Goal: Task Accomplishment & Management: Use online tool/utility

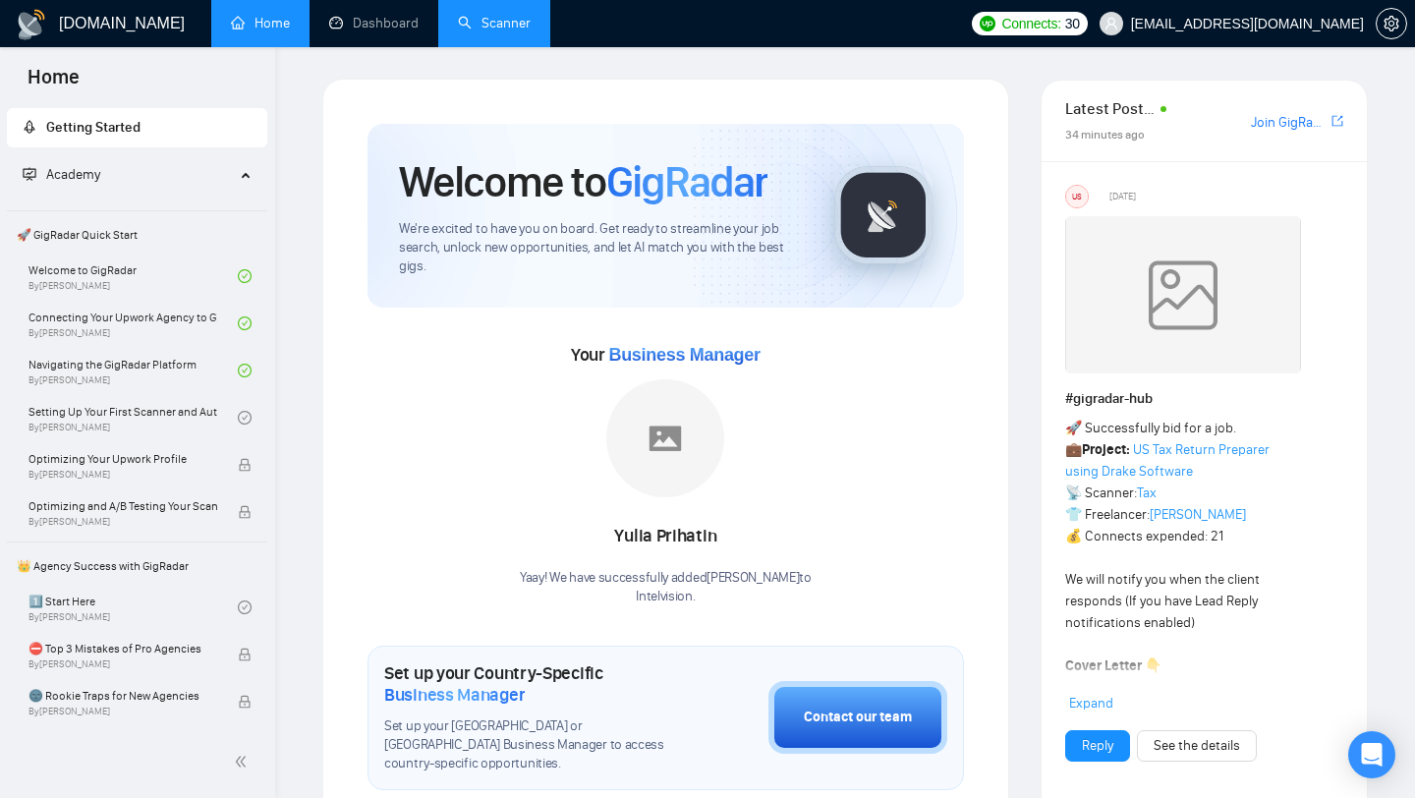
click at [461, 23] on link "Scanner" at bounding box center [494, 23] width 73 height 17
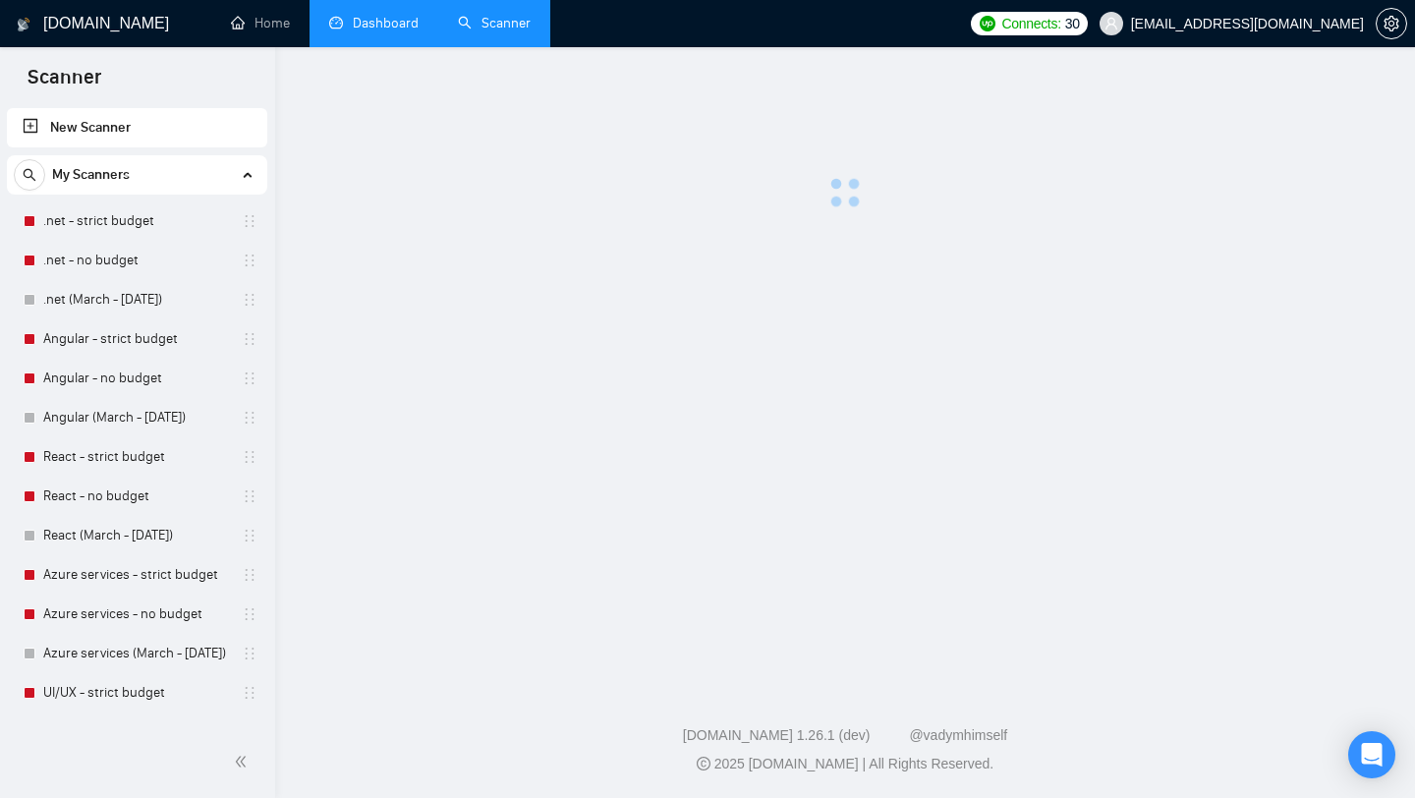
click at [359, 31] on link "Dashboard" at bounding box center [373, 23] width 89 height 17
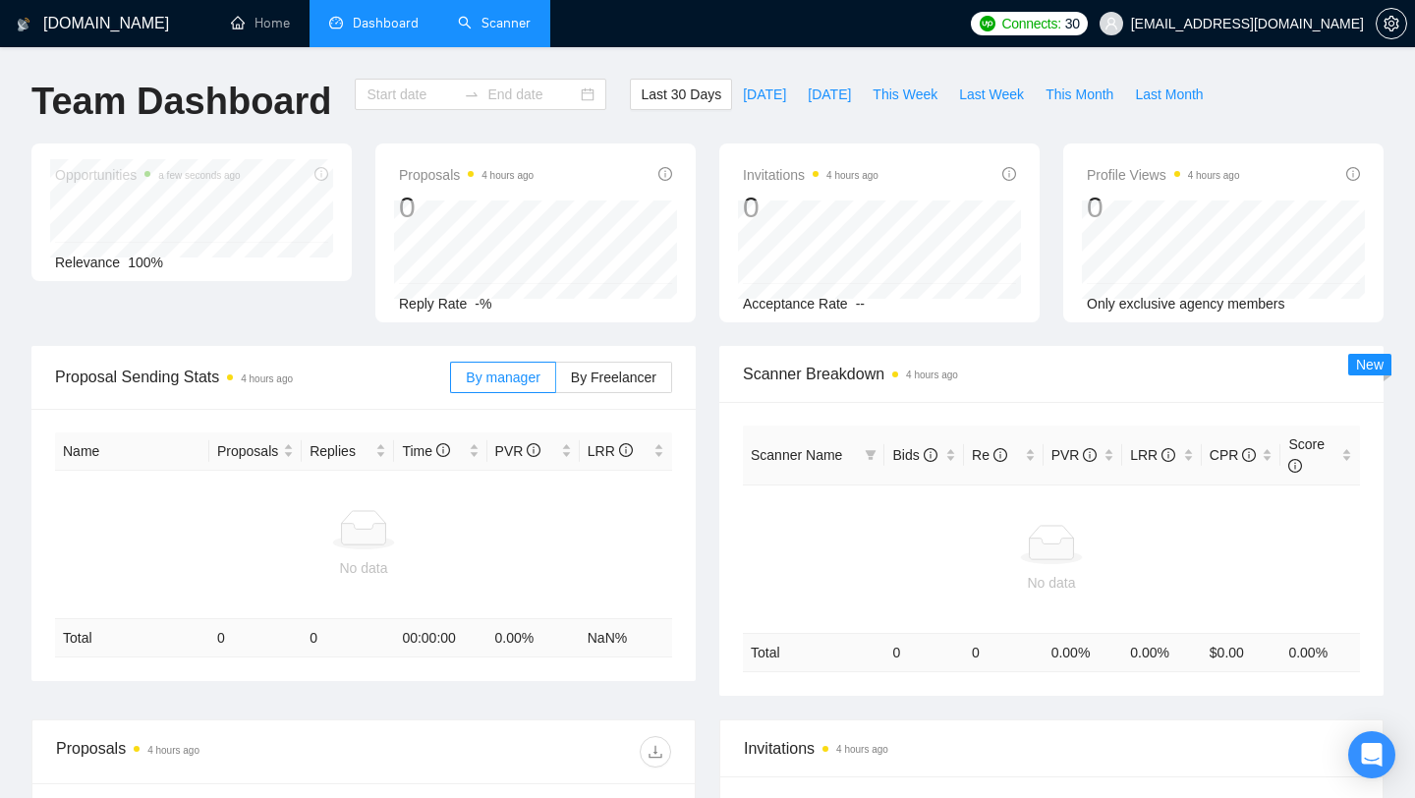
type input "[DATE]"
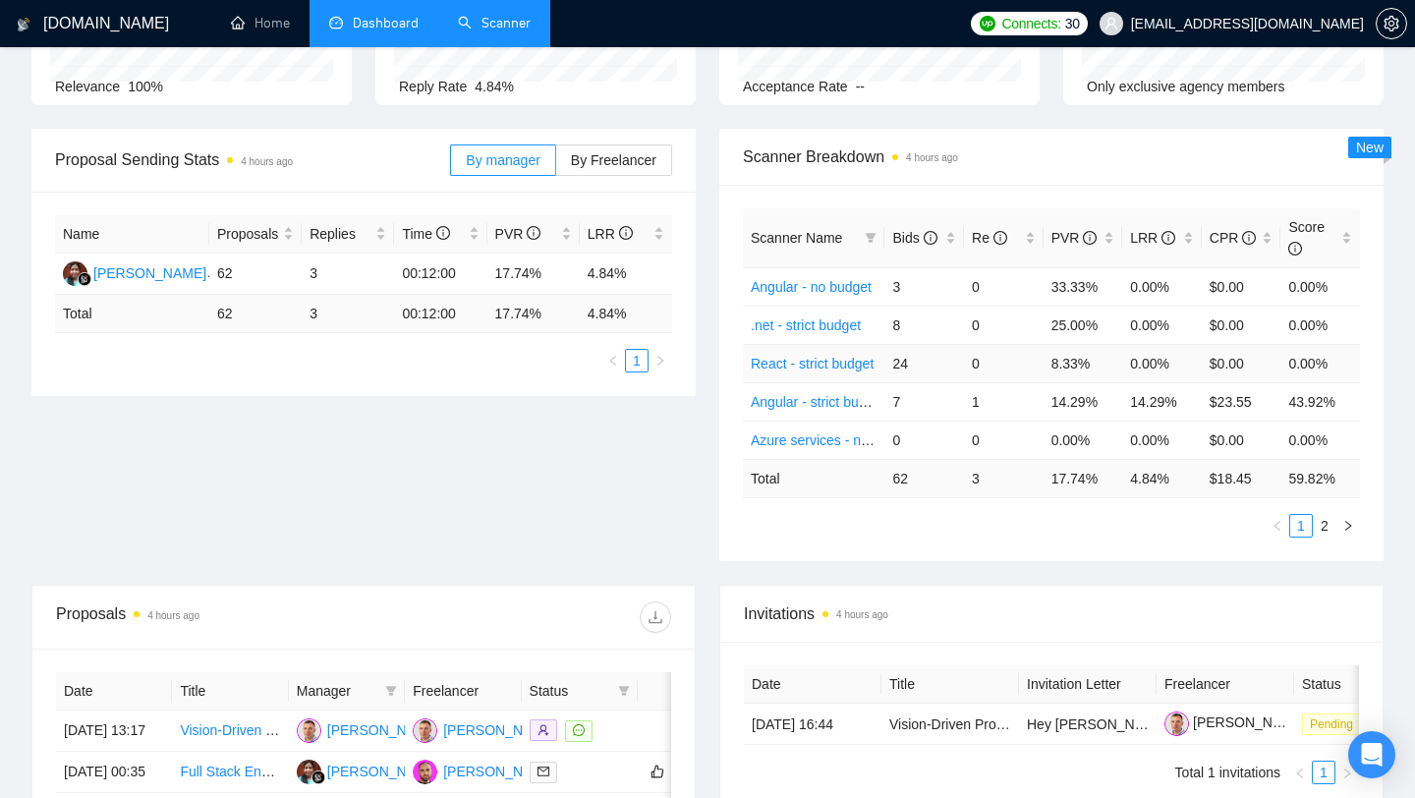
scroll to position [216, 0]
click at [1323, 527] on link "2" at bounding box center [1325, 527] width 22 height 22
click at [1299, 528] on link "1" at bounding box center [1302, 527] width 22 height 22
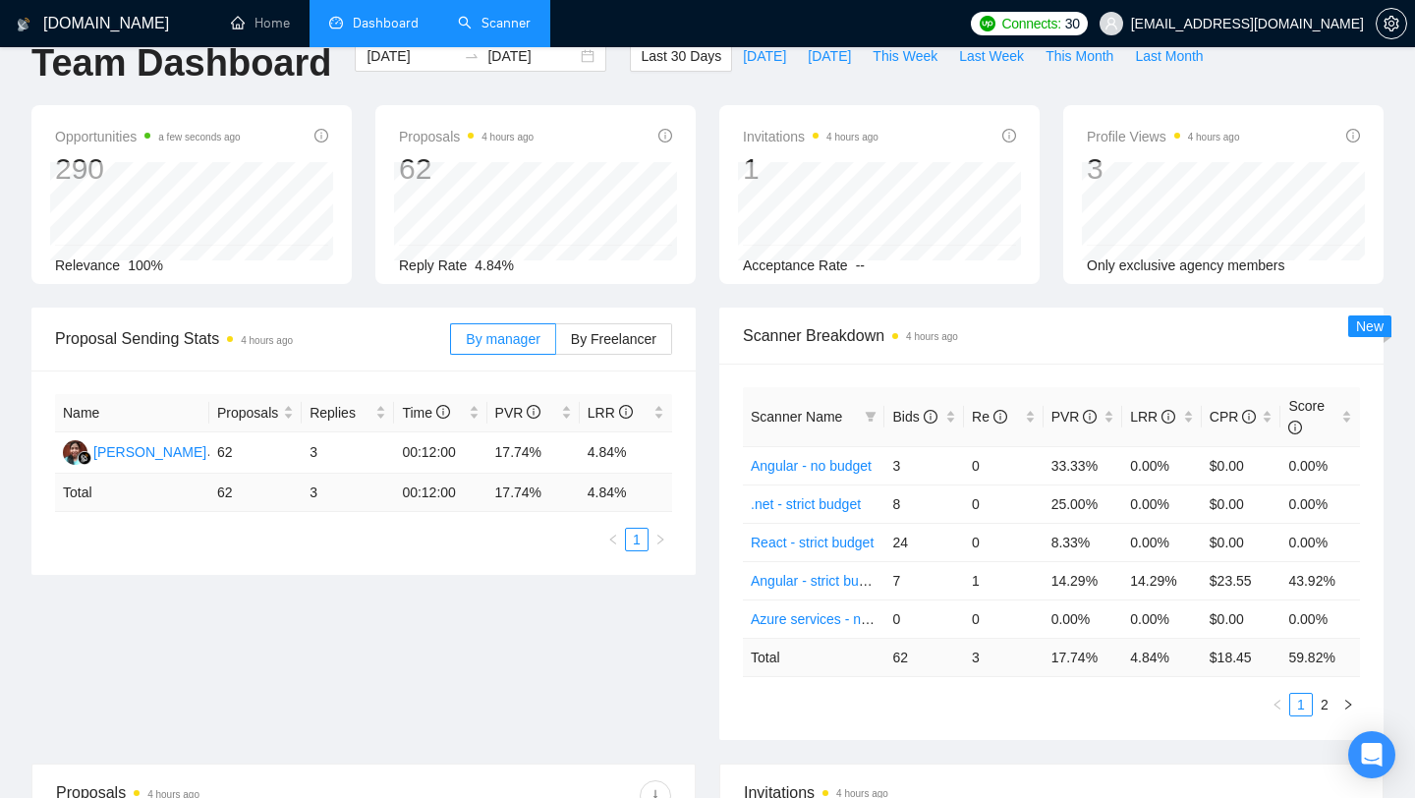
scroll to position [0, 0]
